Goal: Information Seeking & Learning: Learn about a topic

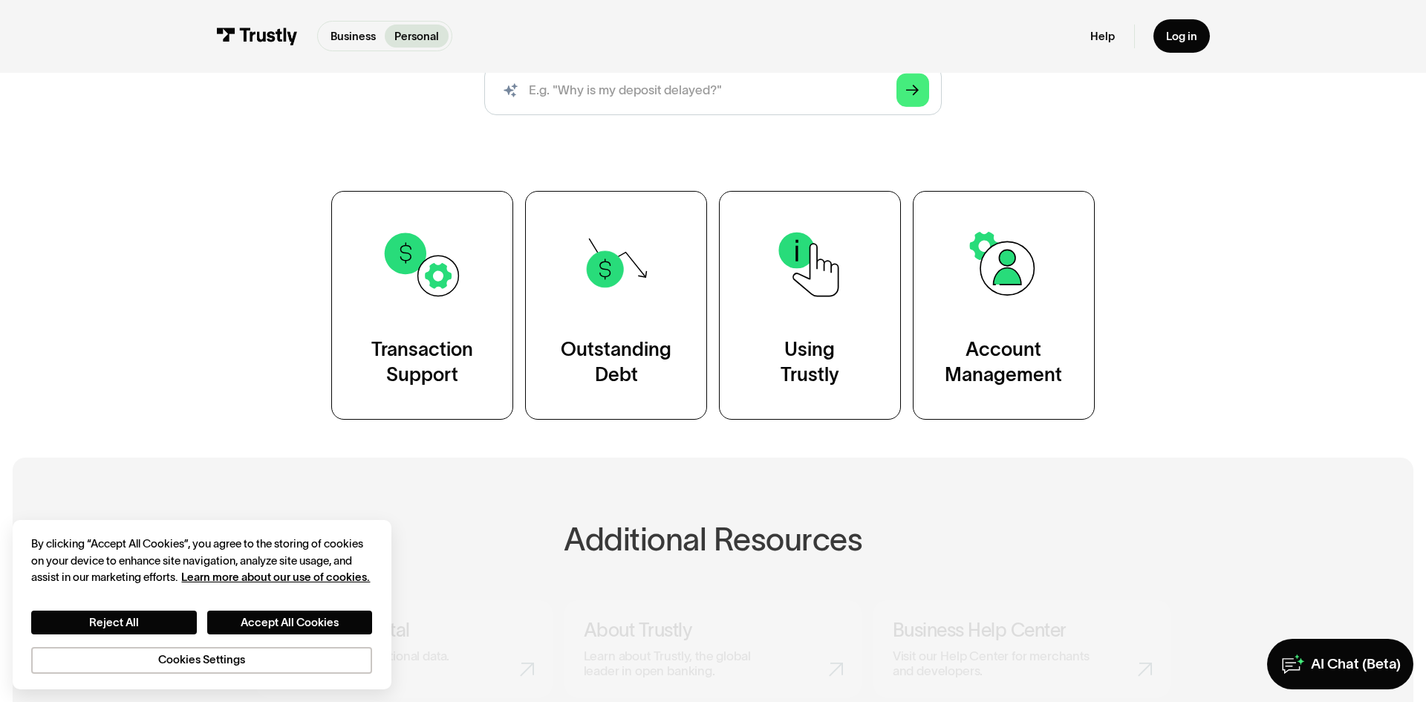
scroll to position [227, 0]
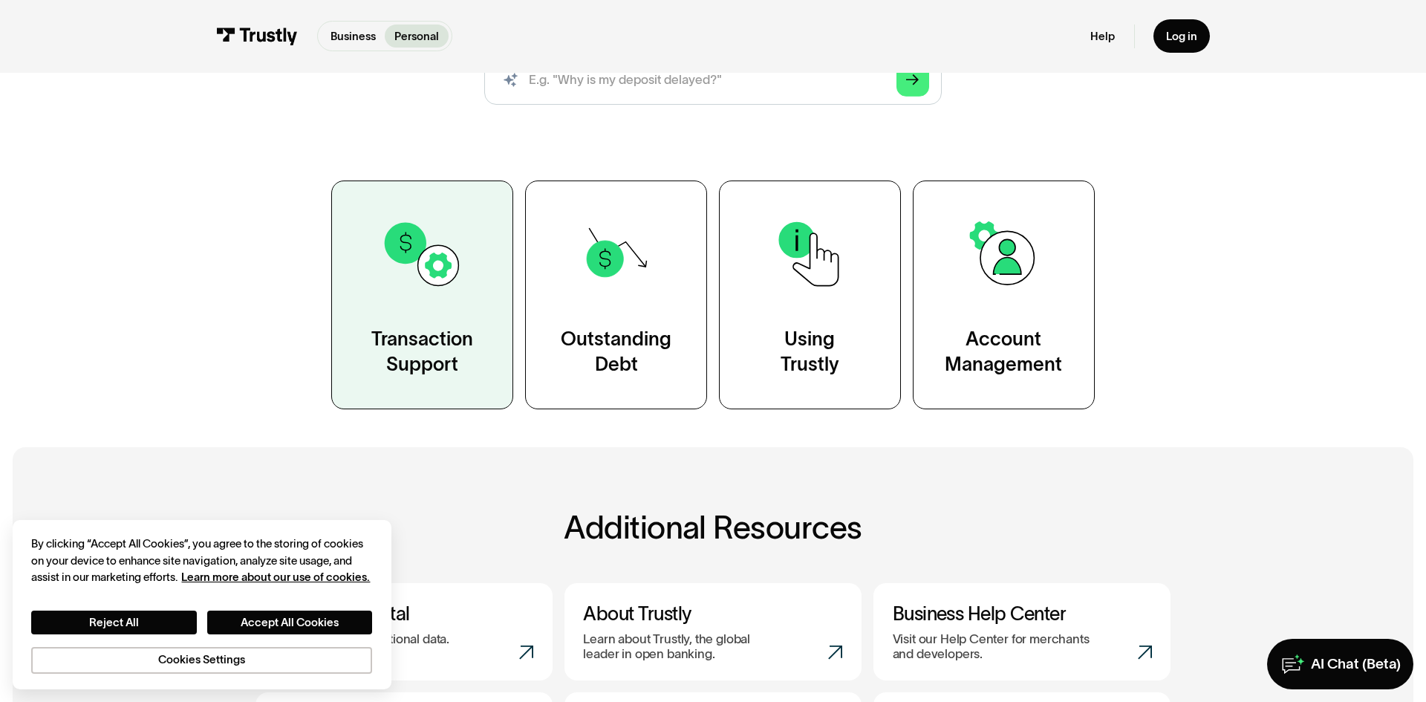
click at [422, 272] on img at bounding box center [422, 254] width 82 height 82
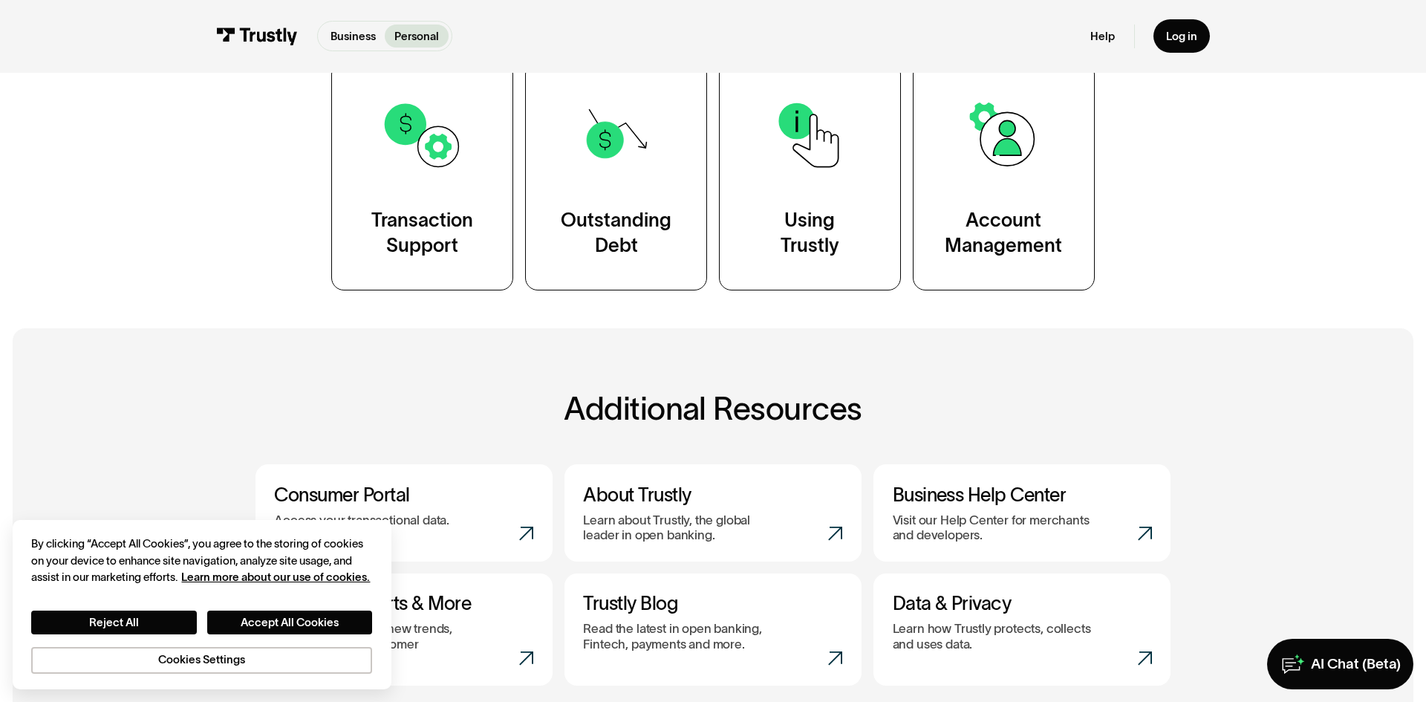
scroll to position [420, 0]
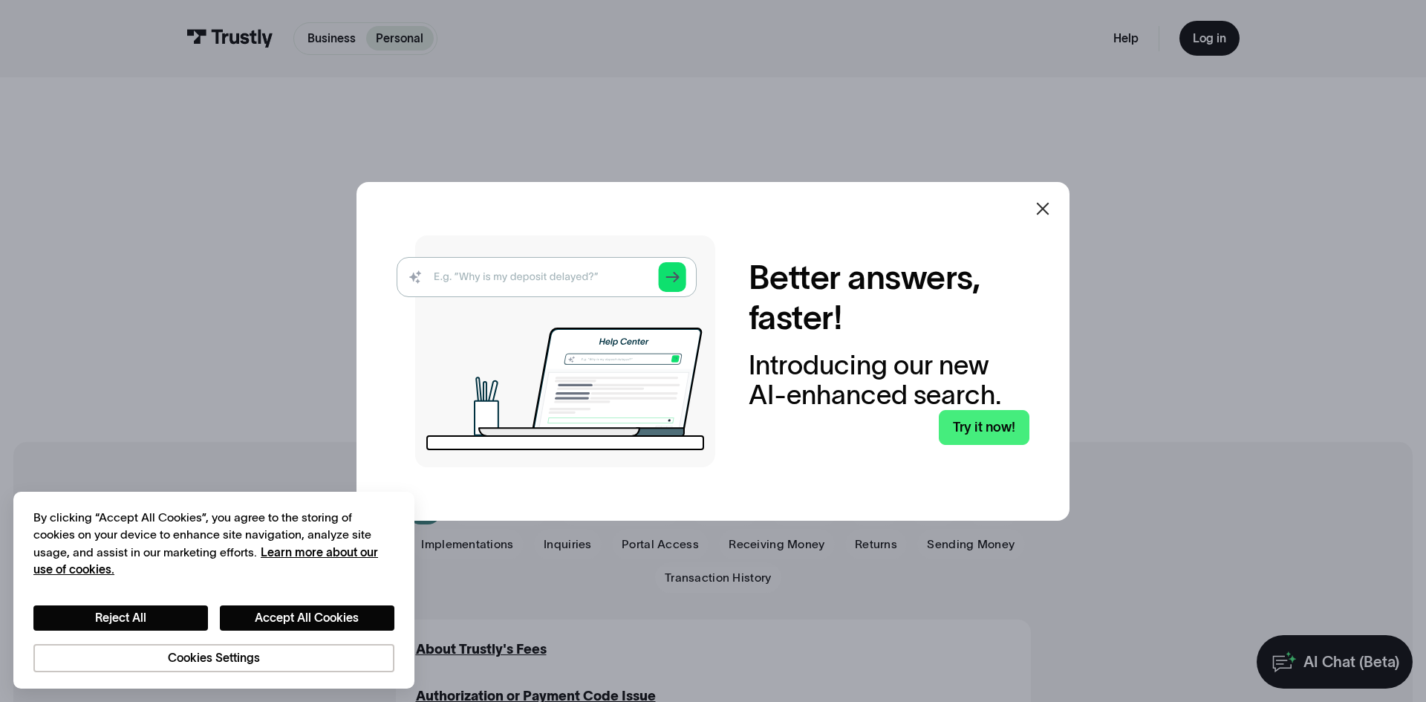
click at [1055, 212] on div at bounding box center [1043, 209] width 36 height 36
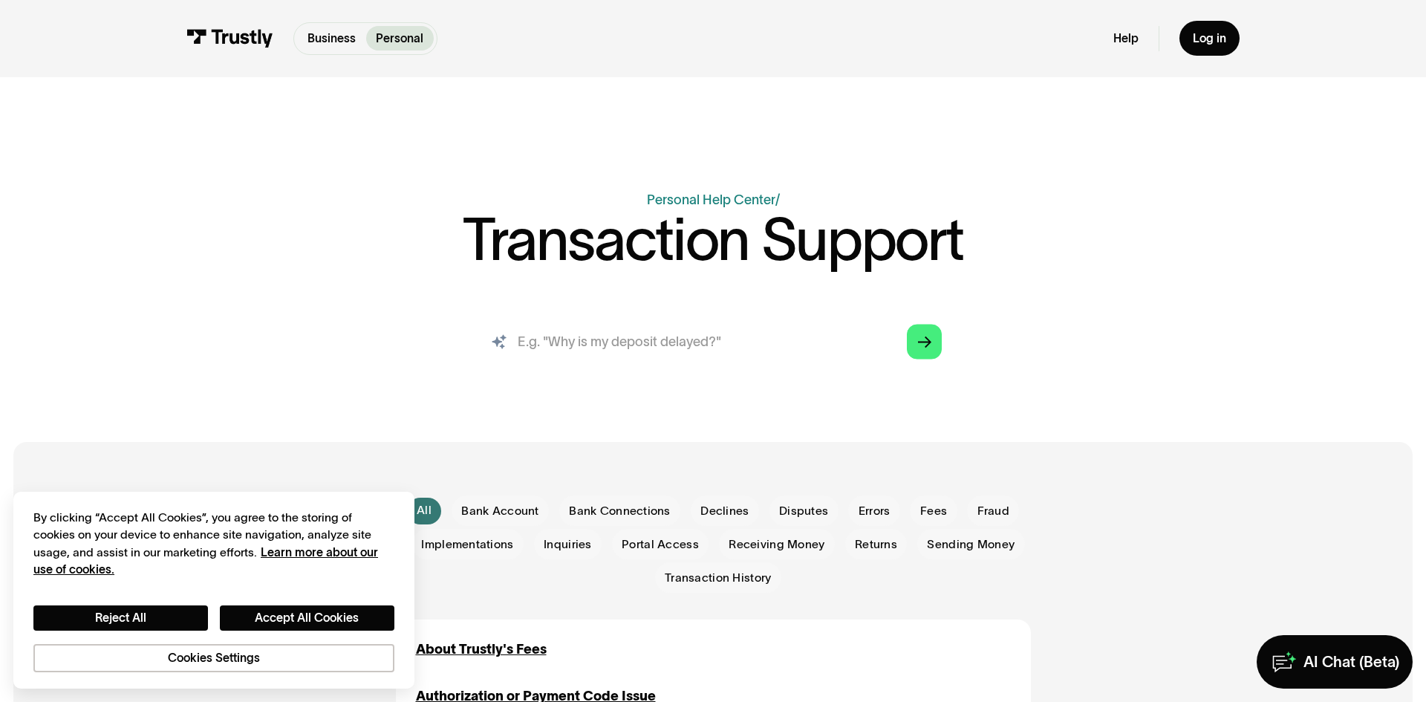
click at [570, 342] on input "search" at bounding box center [713, 341] width 485 height 53
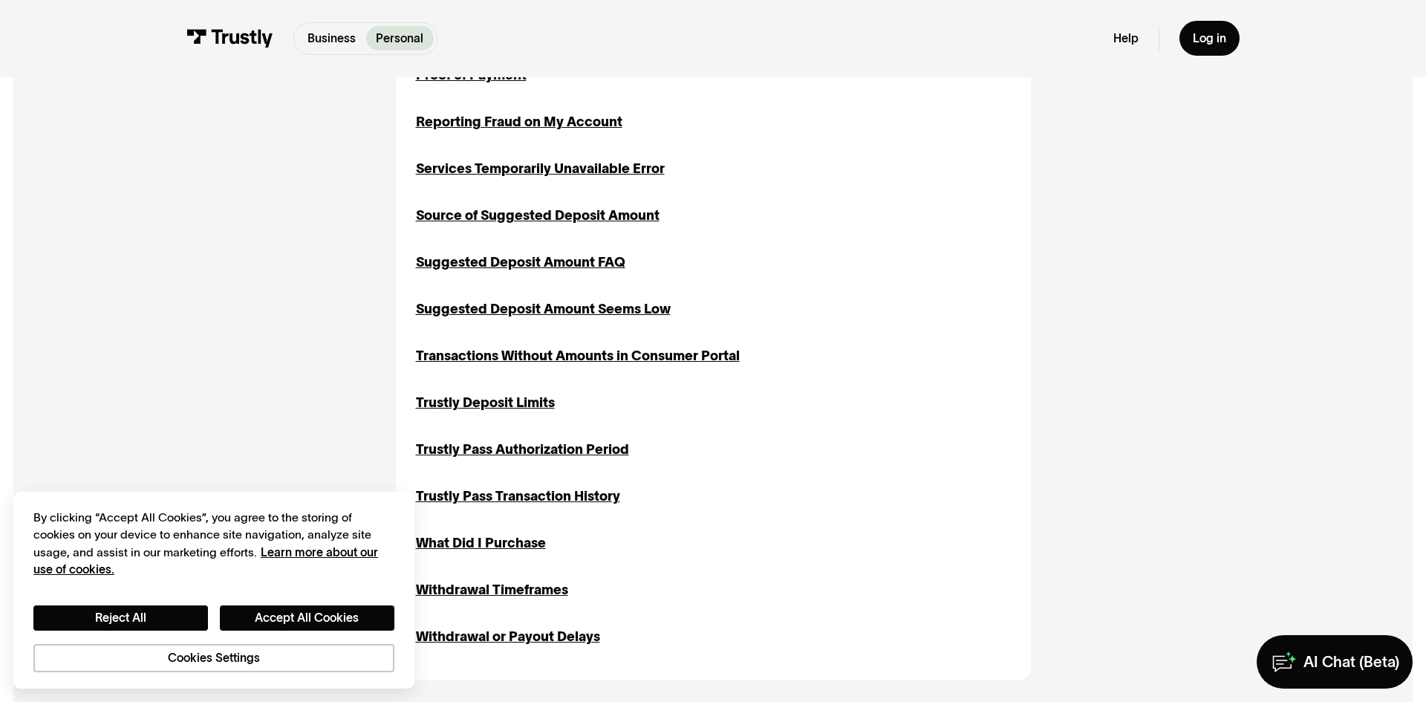
scroll to position [1694, 0]
